Goal: Task Accomplishment & Management: Complete application form

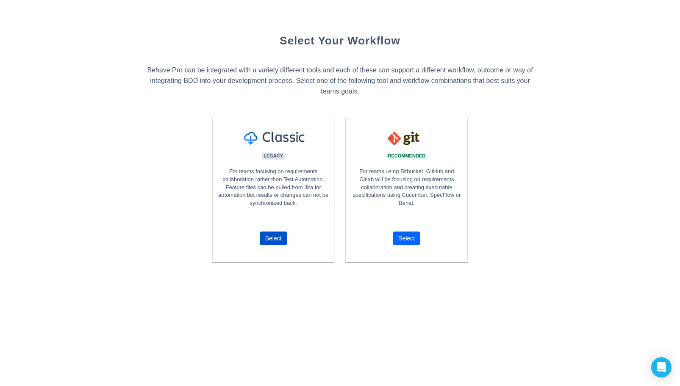
click at [415, 236] on span "Select" at bounding box center [406, 239] width 20 height 14
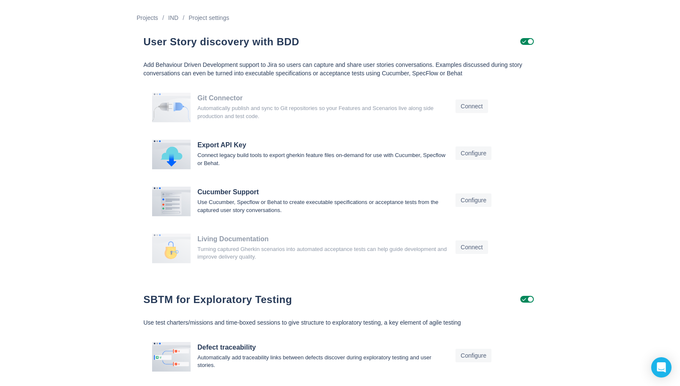
scroll to position [0, 0]
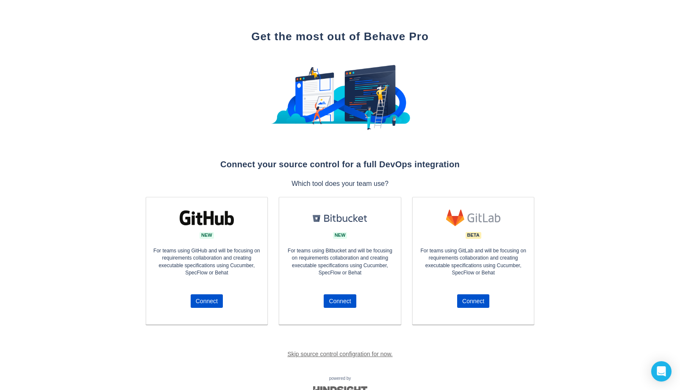
scroll to position [30, 0]
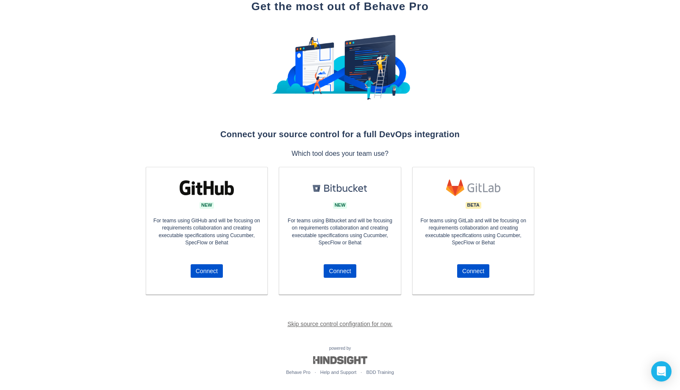
click at [339, 326] on link "Skip source control configration for now." at bounding box center [339, 324] width 105 height 7
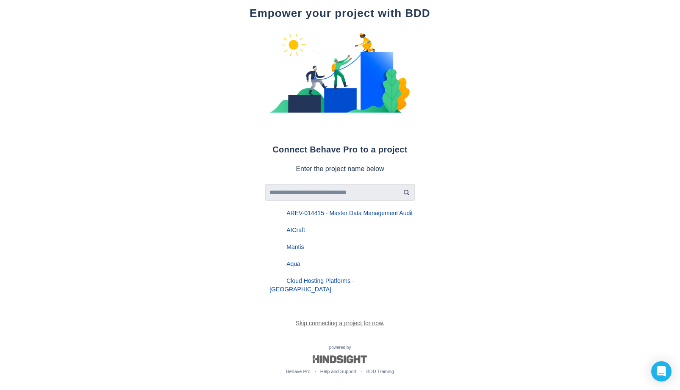
click at [354, 196] on input "text" at bounding box center [339, 192] width 143 height 7
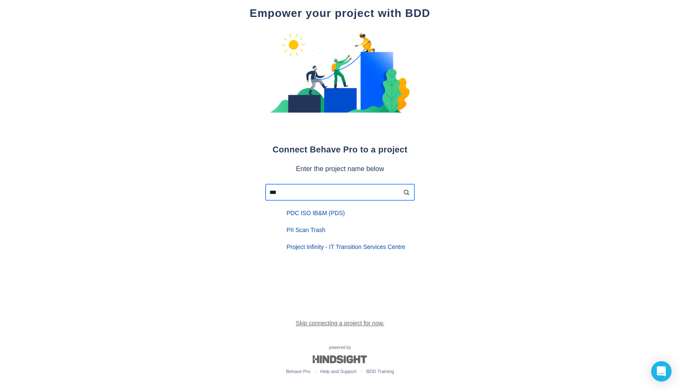
scroll to position [30, 0]
type input "***"
click at [320, 216] on div "PDC ISO IB&M (PDS)" at bounding box center [339, 213] width 149 height 17
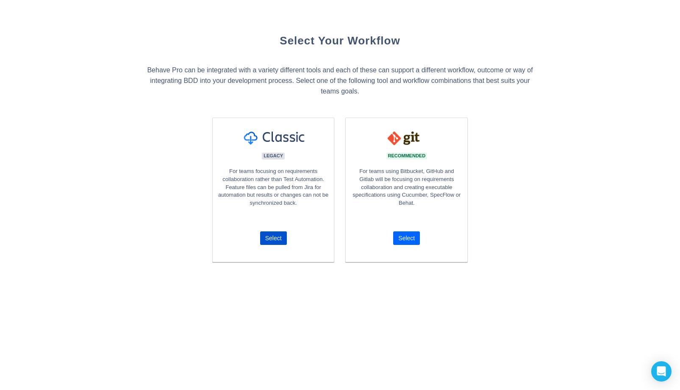
click at [401, 239] on span "Select" at bounding box center [406, 239] width 17 height 14
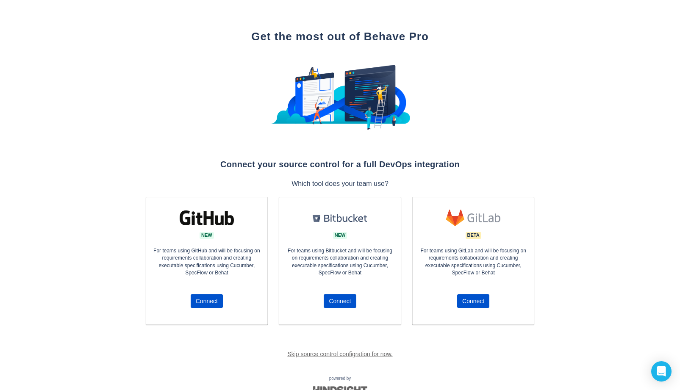
scroll to position [30, 0]
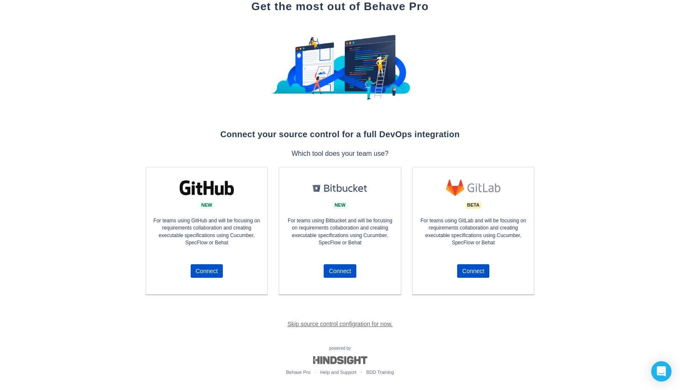
click at [333, 322] on link "Skip source control configration for now." at bounding box center [339, 324] width 105 height 7
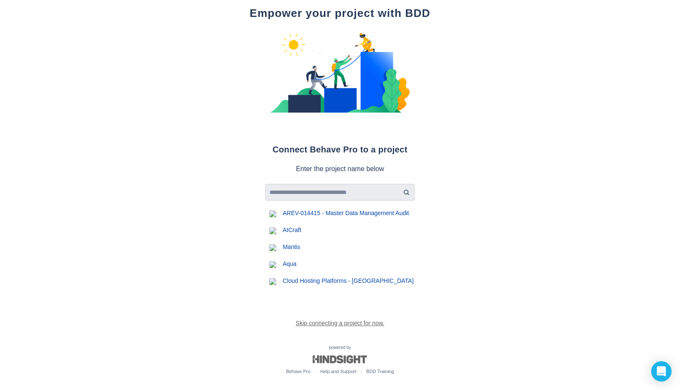
click at [336, 196] on input "text" at bounding box center [339, 192] width 143 height 7
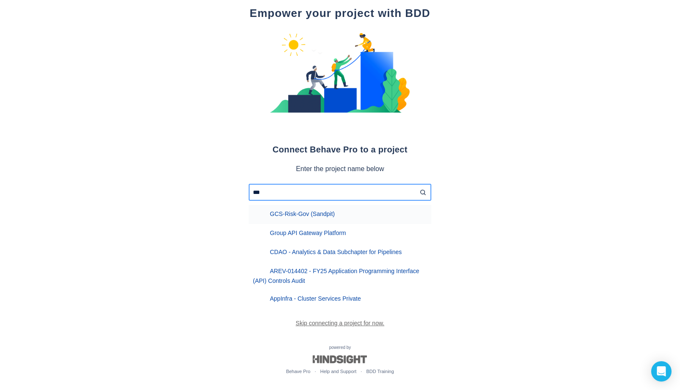
scroll to position [30, 0]
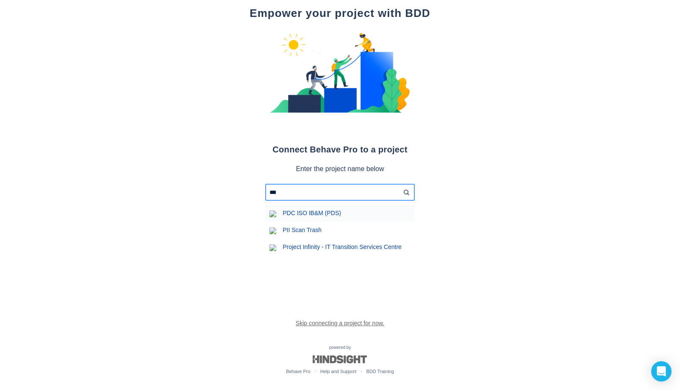
type input "***"
click at [319, 221] on div "PDC ISO IB&M (PDS)" at bounding box center [339, 213] width 149 height 17
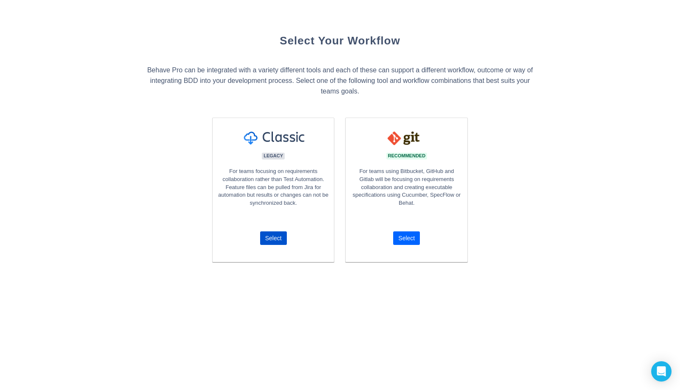
click at [414, 238] on span "Select" at bounding box center [406, 239] width 17 height 14
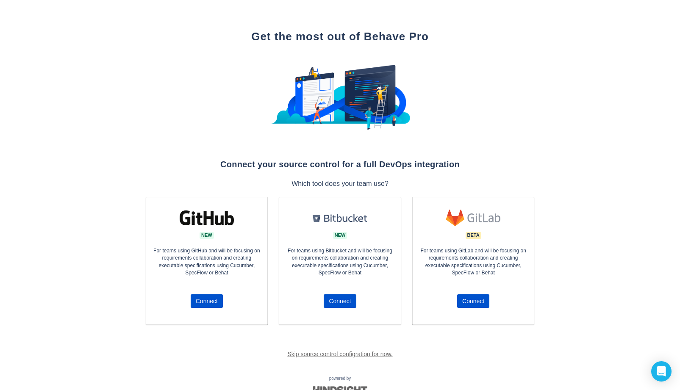
scroll to position [30, 0]
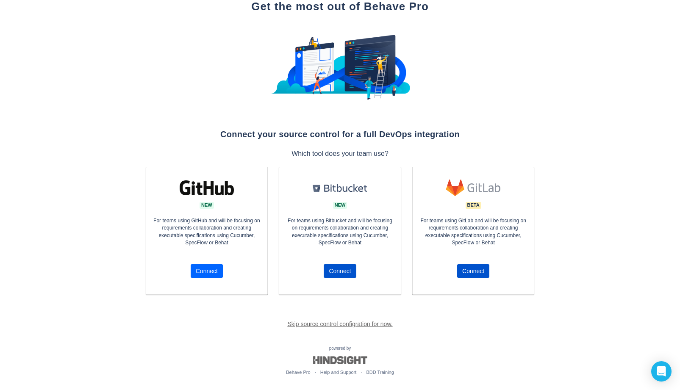
click at [208, 272] on span "Connect" at bounding box center [207, 271] width 22 height 14
click at [305, 323] on link "Skip source control configration for now." at bounding box center [339, 324] width 105 height 7
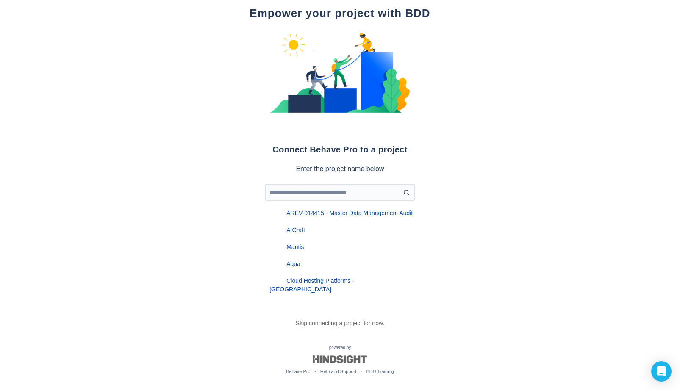
scroll to position [37, 0]
click at [310, 322] on link "Skip connecting a project for now." at bounding box center [340, 323] width 88 height 7
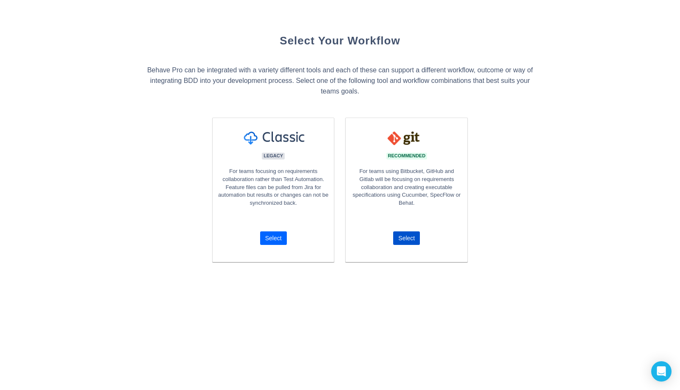
click at [276, 243] on span "Select" at bounding box center [273, 239] width 17 height 14
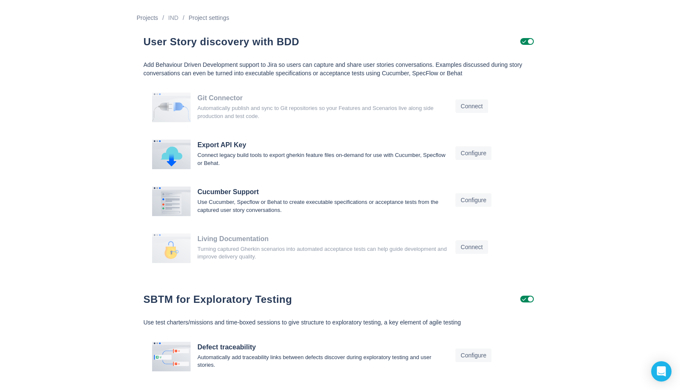
click at [175, 19] on span "IND" at bounding box center [173, 18] width 10 height 10
